Goal: Navigation & Orientation: Find specific page/section

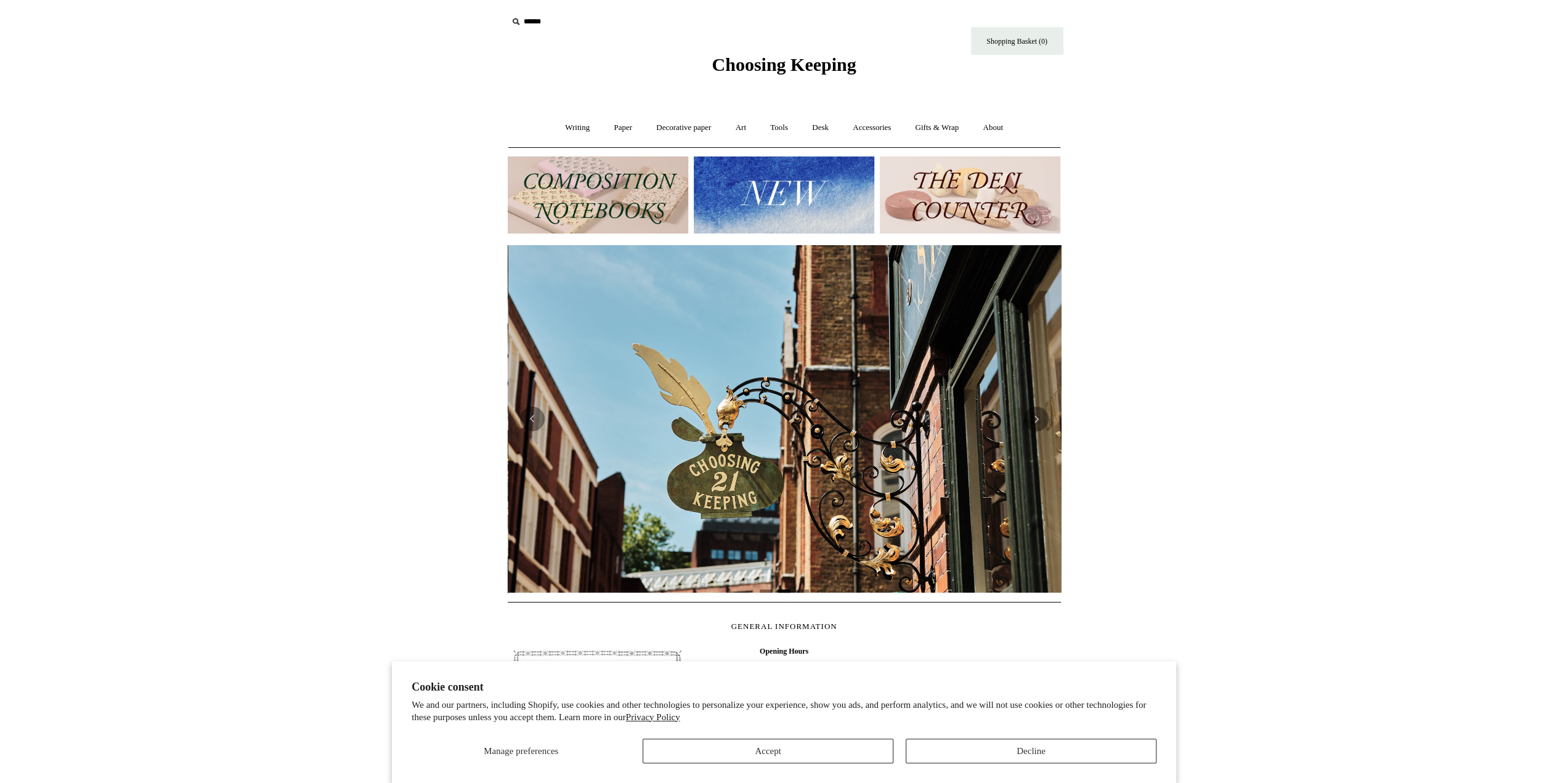
scroll to position [0, 553]
click at [971, 750] on button "Decline" at bounding box center [1031, 751] width 250 height 24
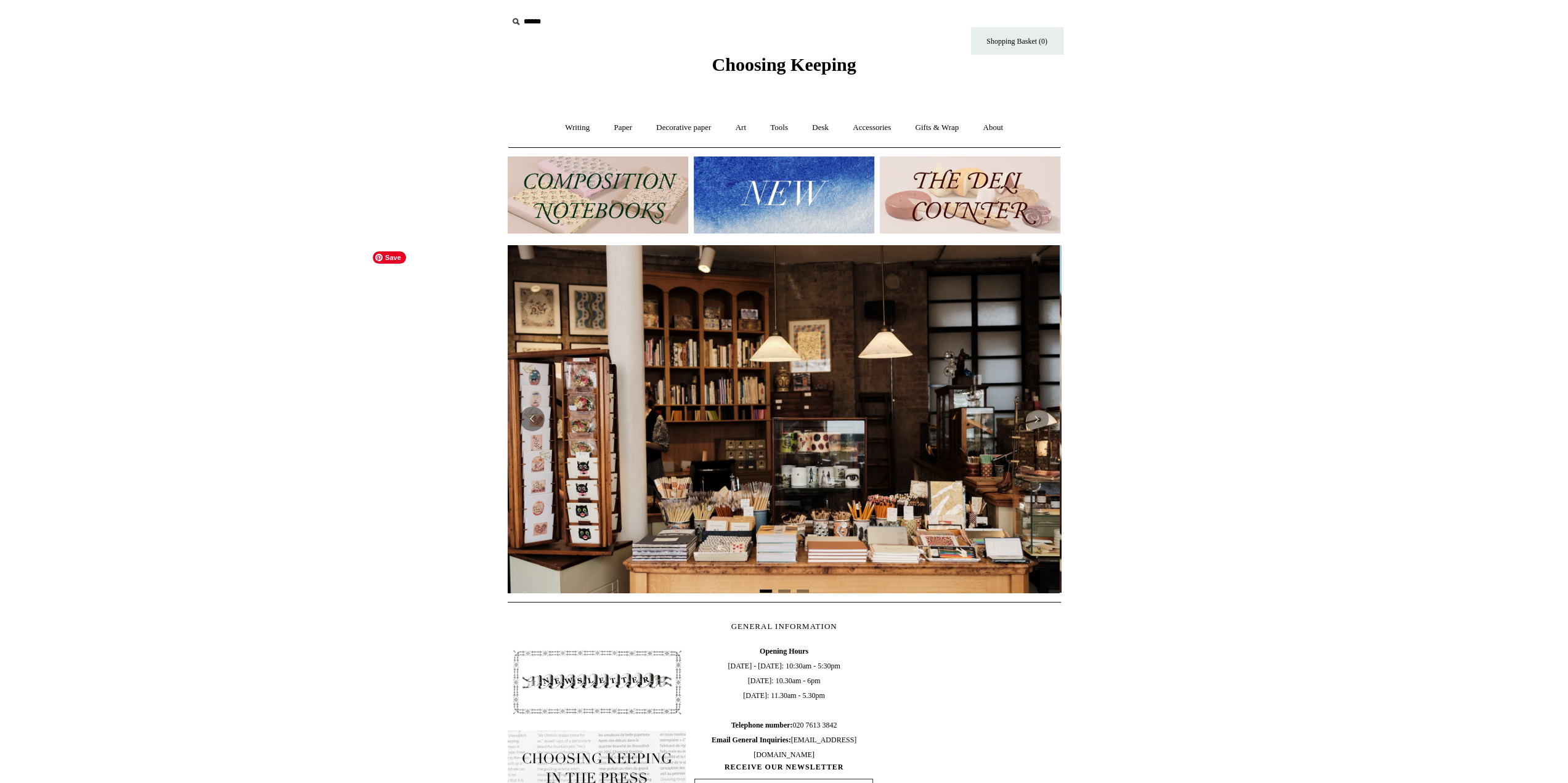
scroll to position [0, 0]
click at [563, 126] on link "Writing +" at bounding box center [577, 128] width 47 height 33
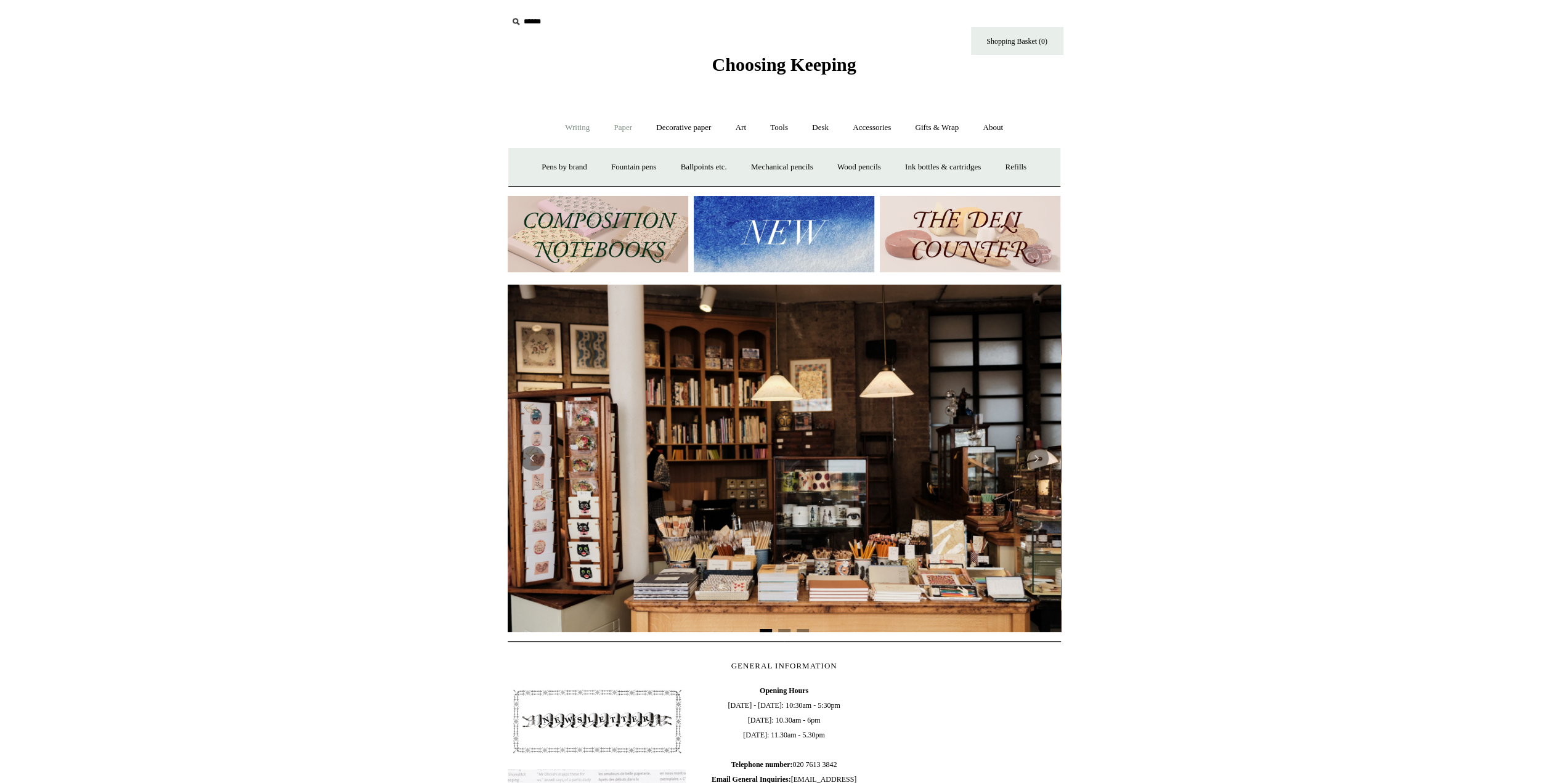
click at [617, 132] on link "Paper +" at bounding box center [623, 128] width 41 height 33
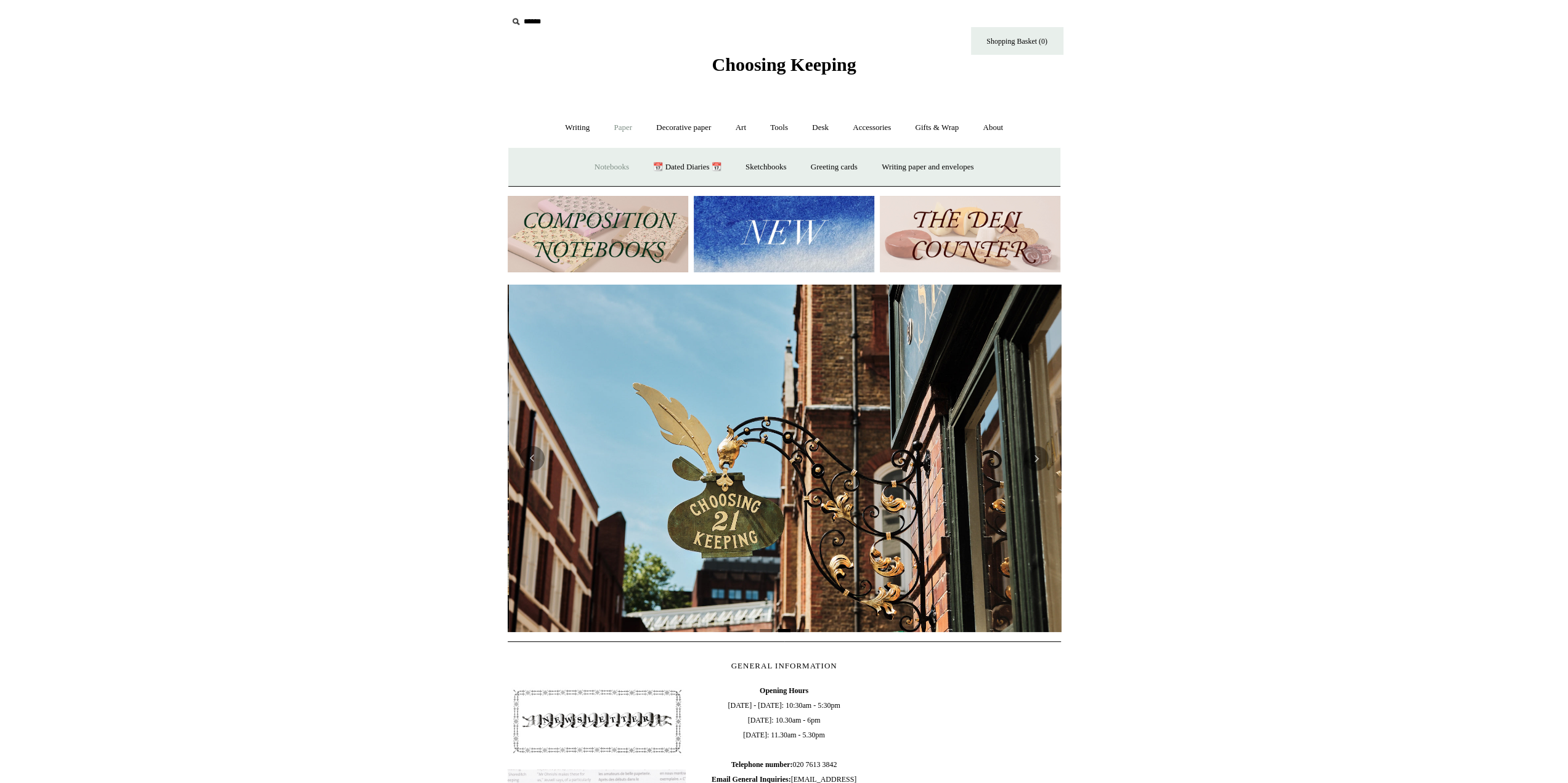
scroll to position [0, 553]
click at [754, 167] on link "Sketchbooks +" at bounding box center [765, 167] width 63 height 33
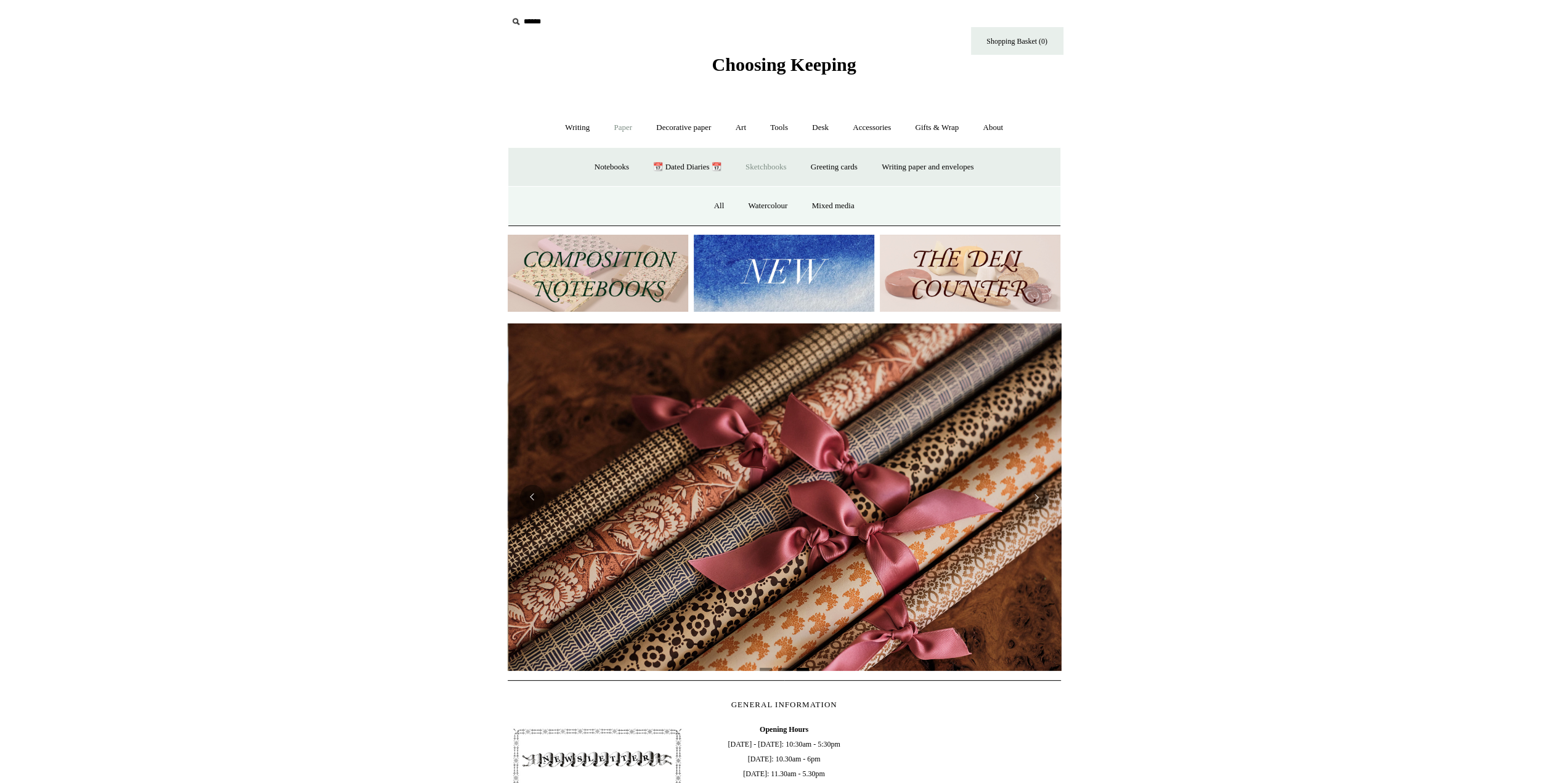
scroll to position [0, 1106]
click at [832, 209] on link "Mixed media" at bounding box center [833, 206] width 65 height 33
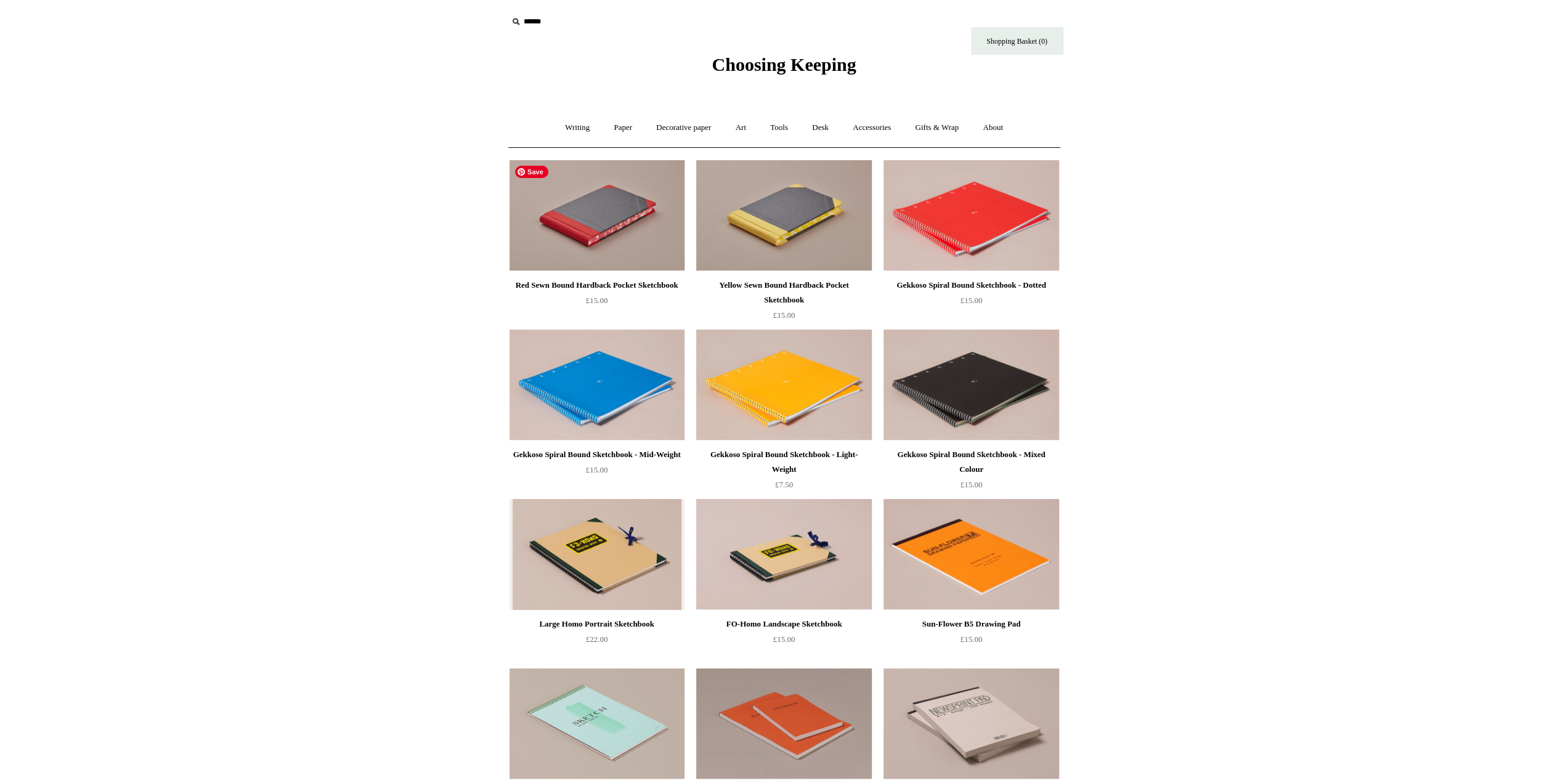
click at [593, 225] on img at bounding box center [597, 215] width 175 height 111
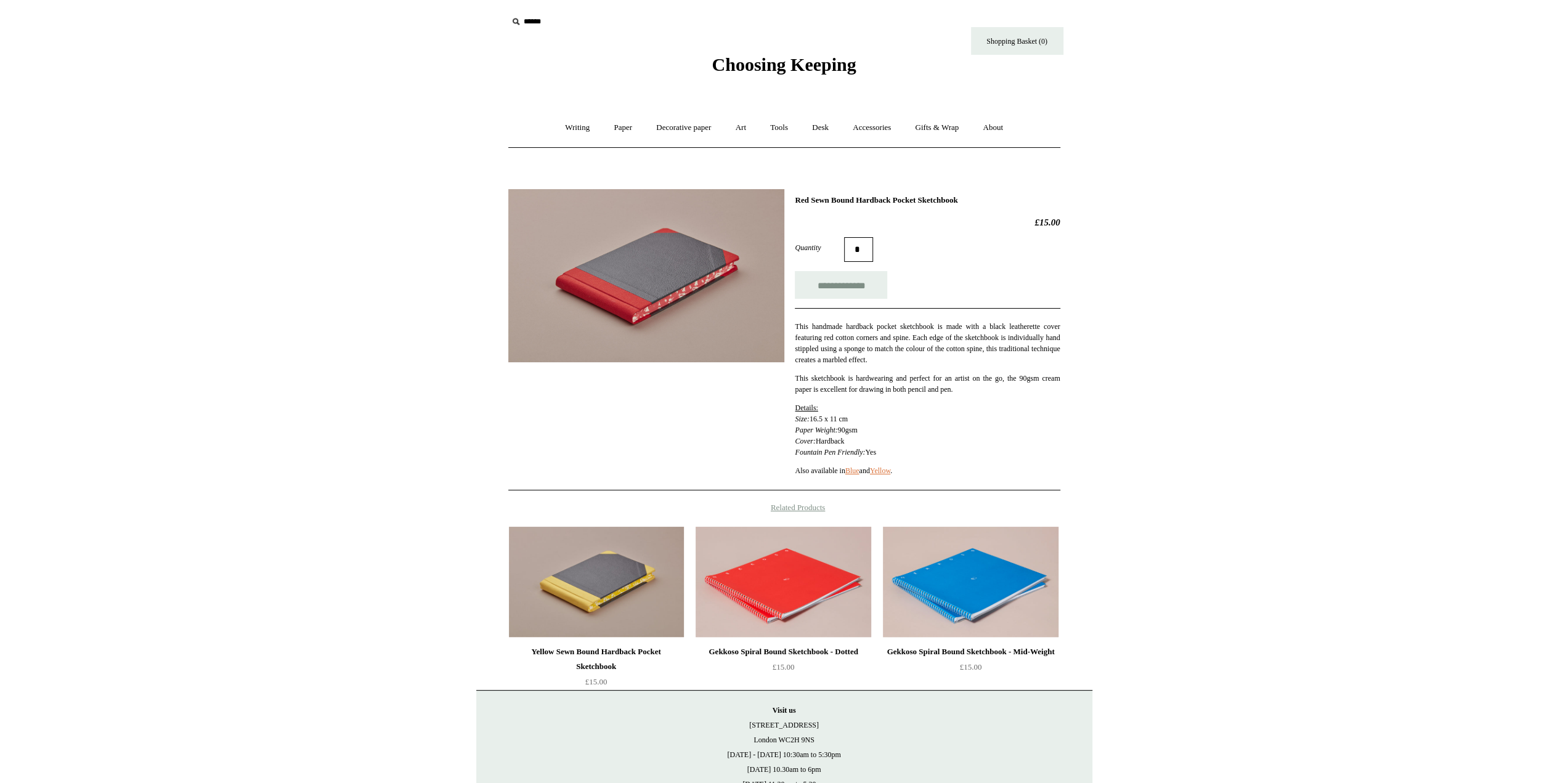
click at [763, 63] on span "Choosing Keeping" at bounding box center [783, 64] width 144 height 20
